Goal: Transaction & Acquisition: Purchase product/service

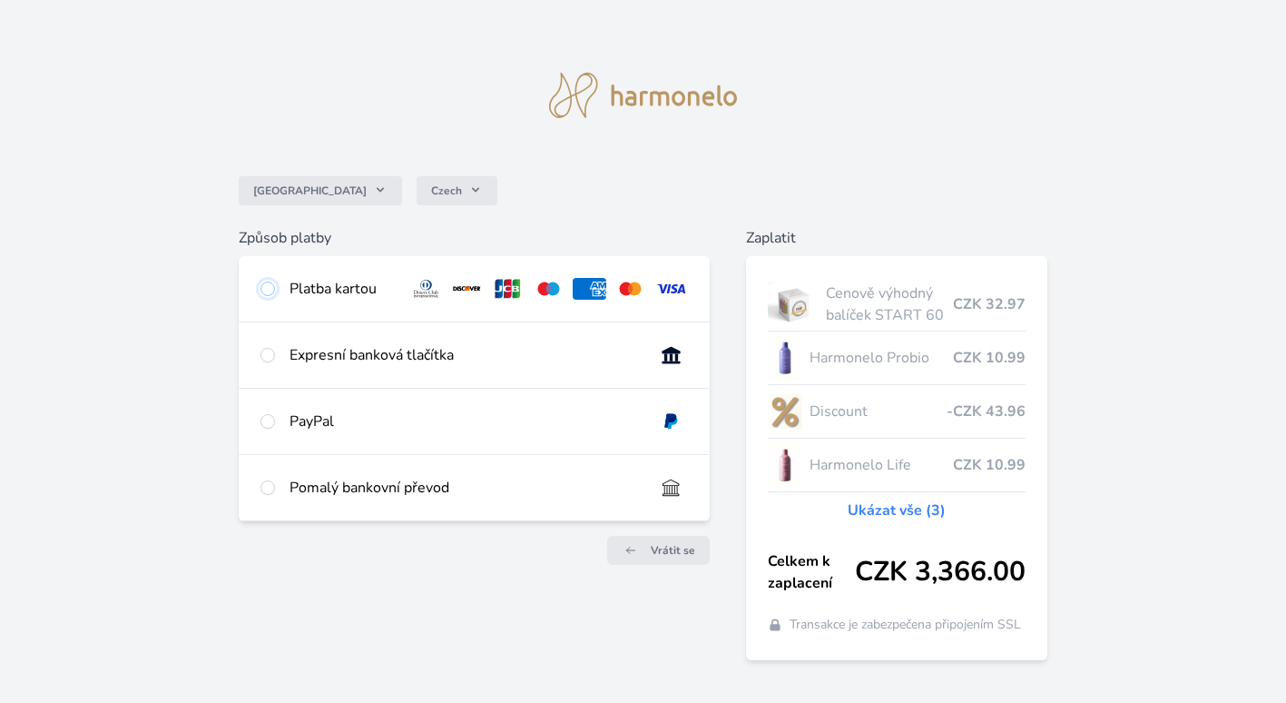
click at [266, 290] on input "radio" at bounding box center [268, 288] width 15 height 15
radio input "true"
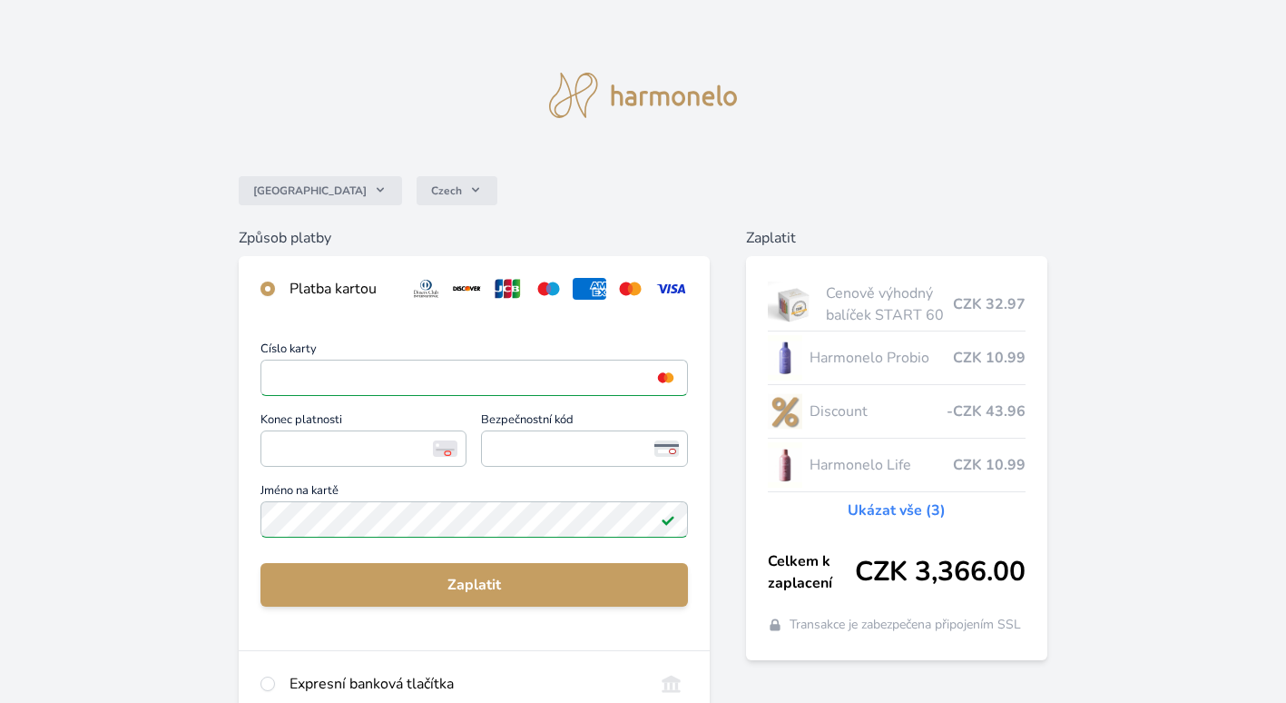
click at [310, 428] on span "Konec platnosti" at bounding box center [364, 422] width 206 height 16
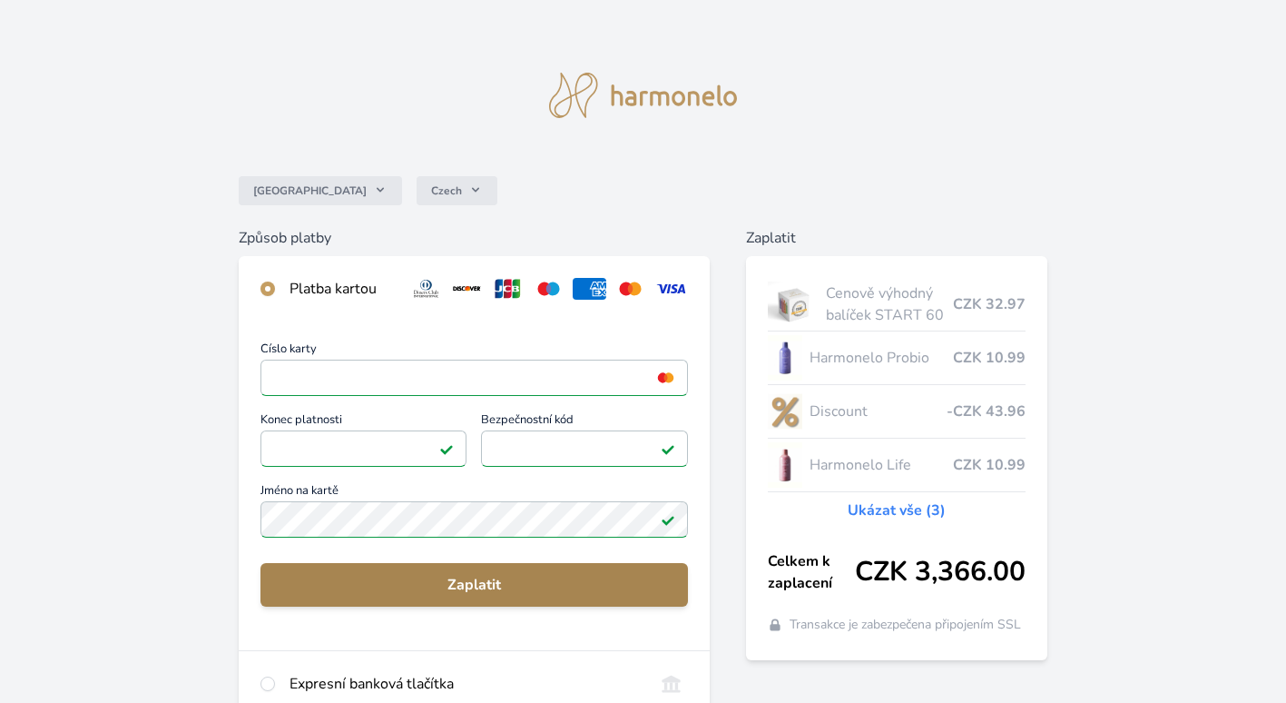
click at [473, 572] on button "Zaplatit" at bounding box center [475, 585] width 428 height 44
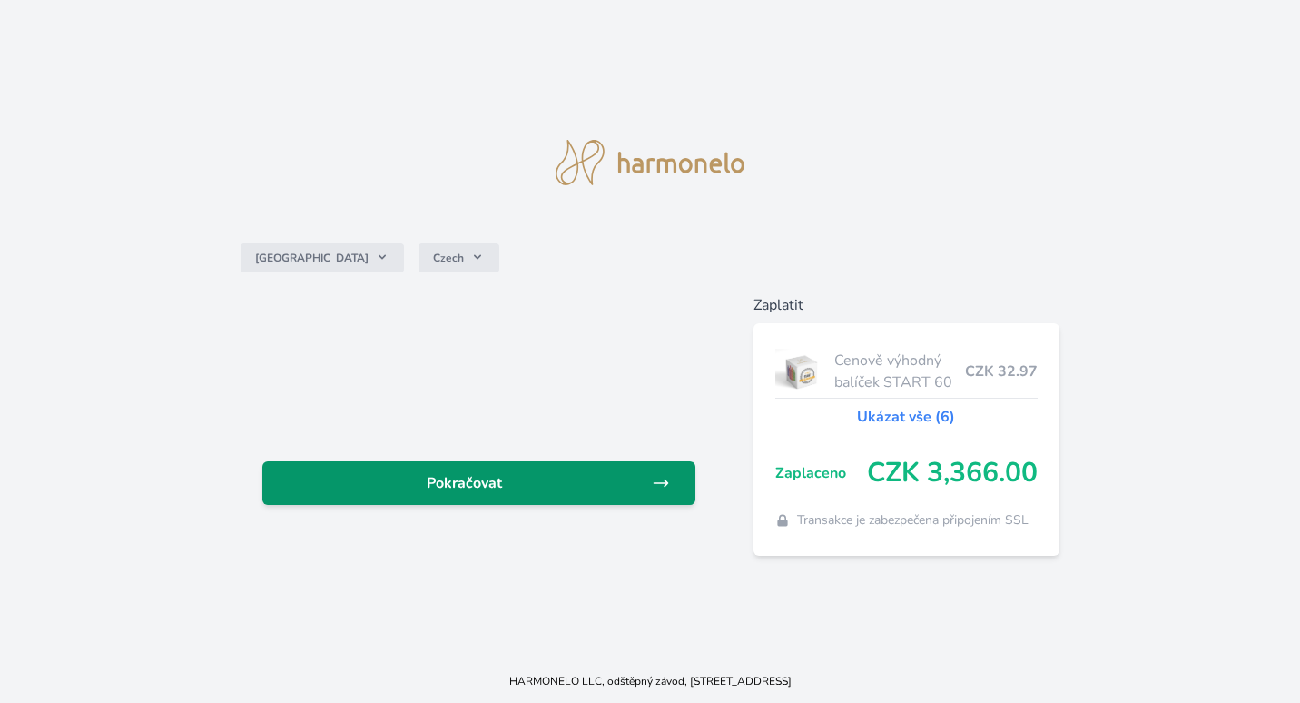
click at [472, 485] on span "Pokračovat" at bounding box center [464, 483] width 375 height 22
